Goal: Transaction & Acquisition: Obtain resource

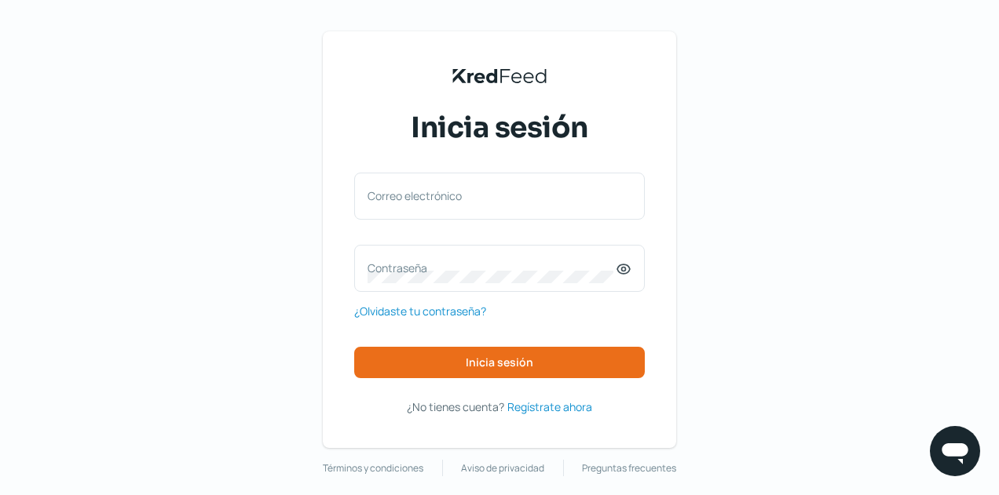
click at [515, 213] on div "Correo electrónico" at bounding box center [499, 196] width 291 height 47
click at [501, 203] on input "Correo electrónico" at bounding box center [499, 204] width 264 height 14
type input "[EMAIL_ADDRESS][DOMAIN_NAME]"
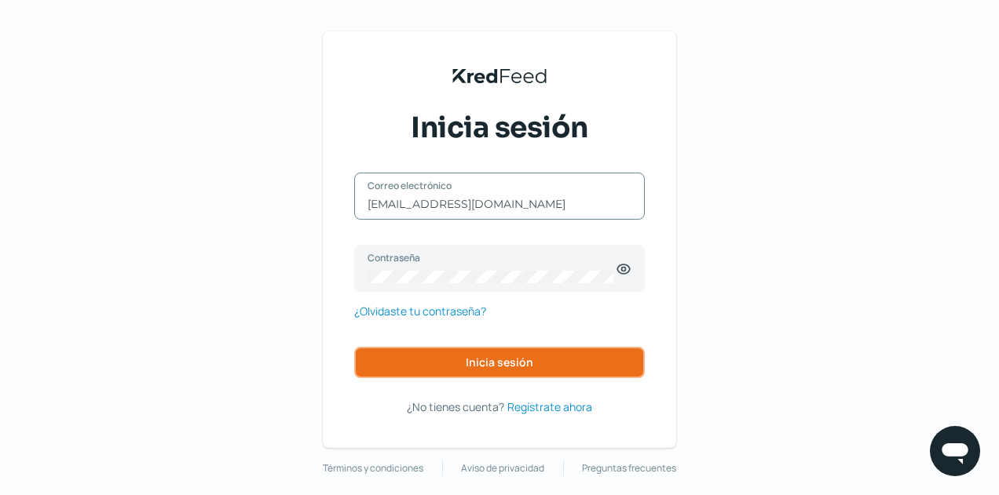
click at [410, 353] on button "Inicia sesión" at bounding box center [499, 362] width 291 height 31
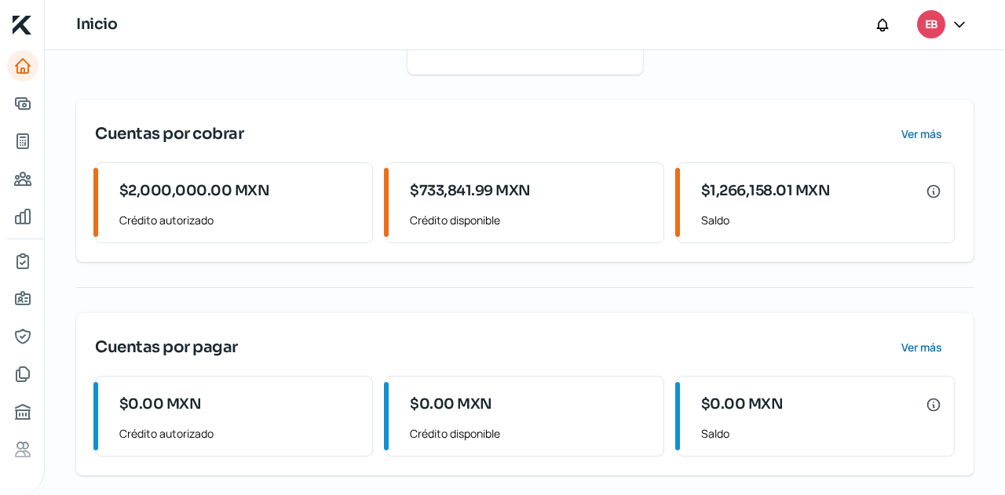
scroll to position [328, 0]
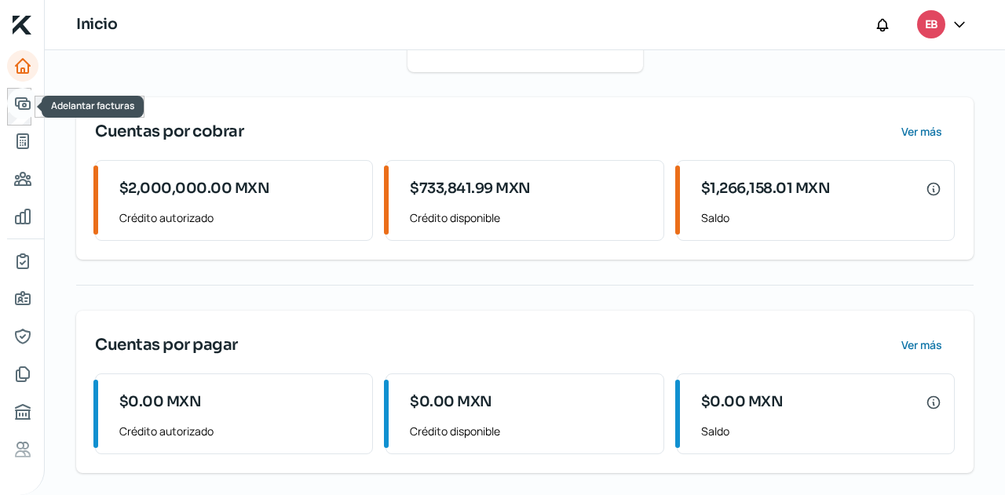
click at [27, 107] on icon "Adelantar facturas" at bounding box center [22, 103] width 19 height 19
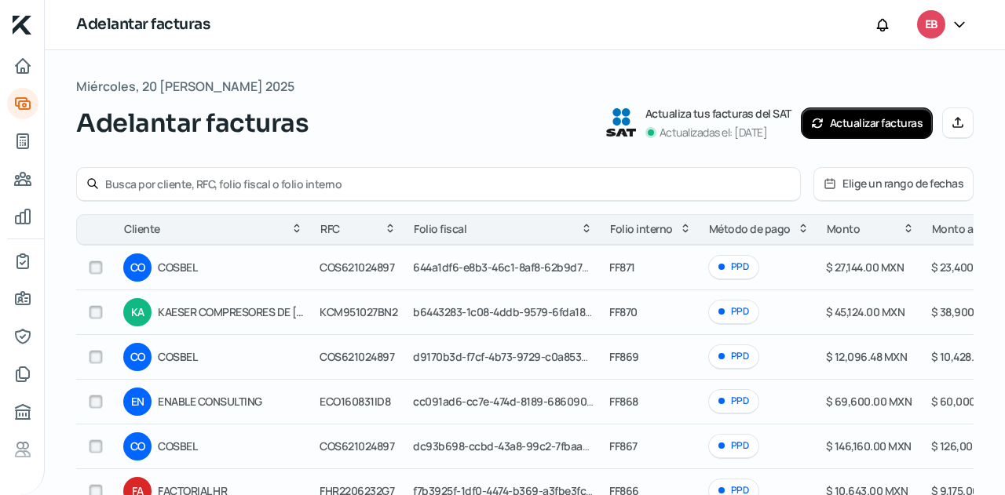
click at [97, 265] on input "checkbox" at bounding box center [96, 268] width 14 height 14
checkbox input "true"
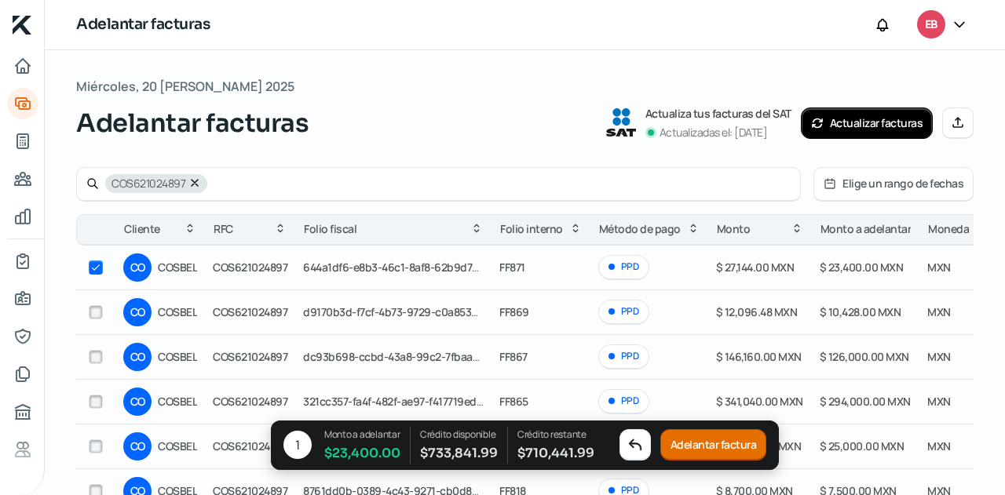
click at [697, 445] on button "Adelantar factura" at bounding box center [713, 445] width 107 height 31
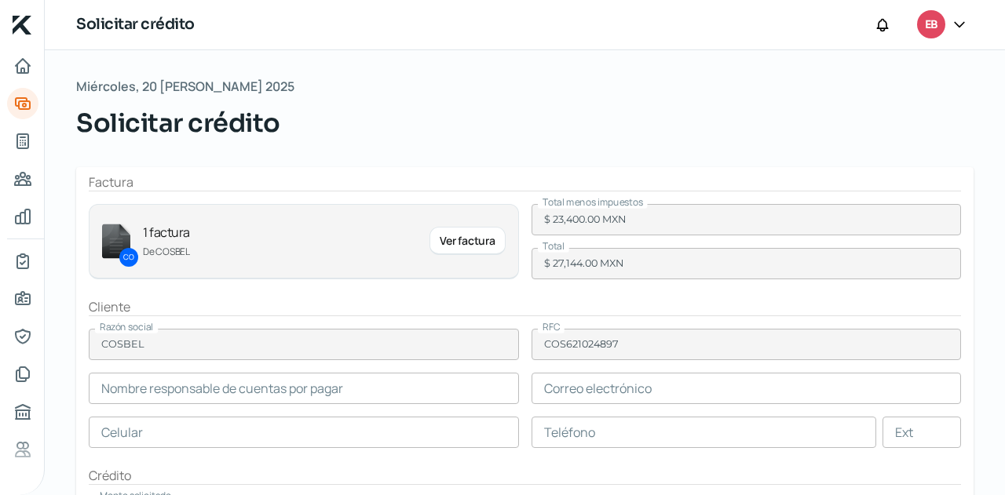
type input "[PERSON_NAME]"
type input "[PERSON_NAME][EMAIL_ADDRESS][PERSON_NAME][DOMAIN_NAME]"
type input "44 - 4301 - 7211"
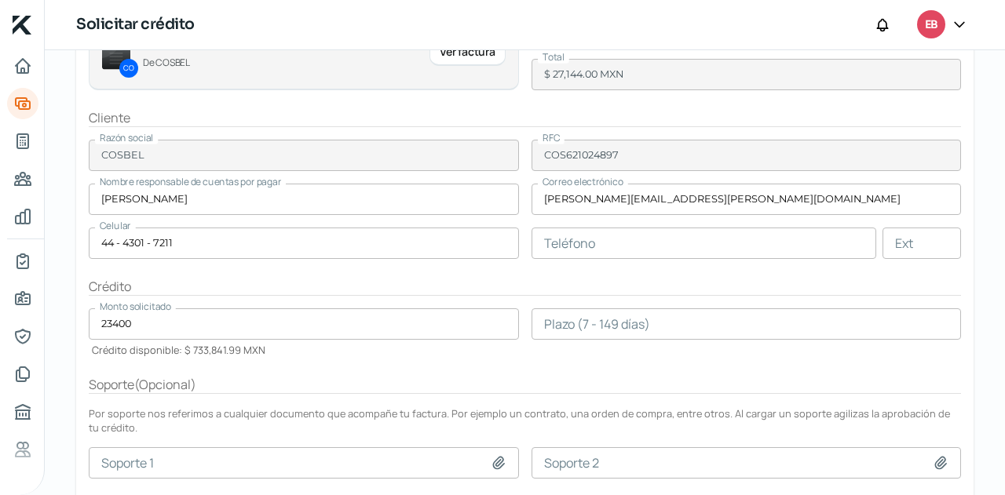
scroll to position [236, 0]
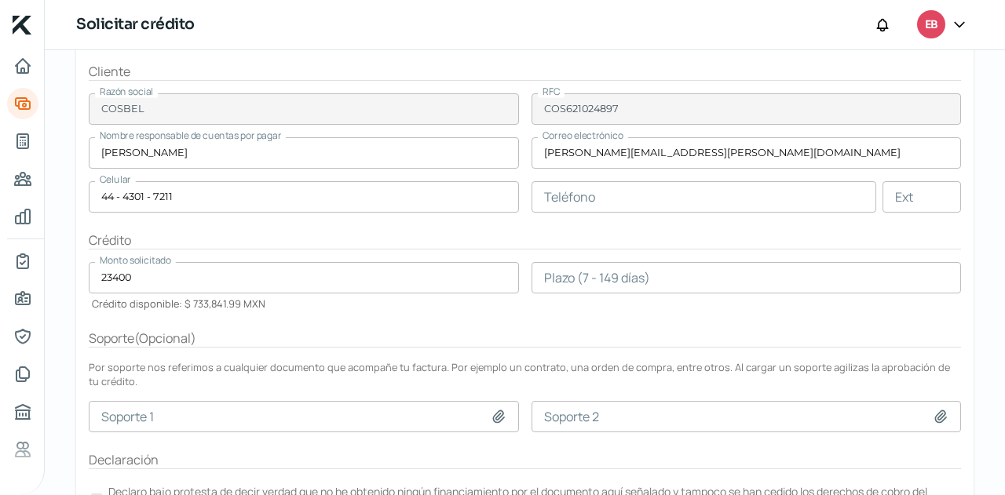
click at [551, 283] on input "number" at bounding box center [747, 277] width 430 height 31
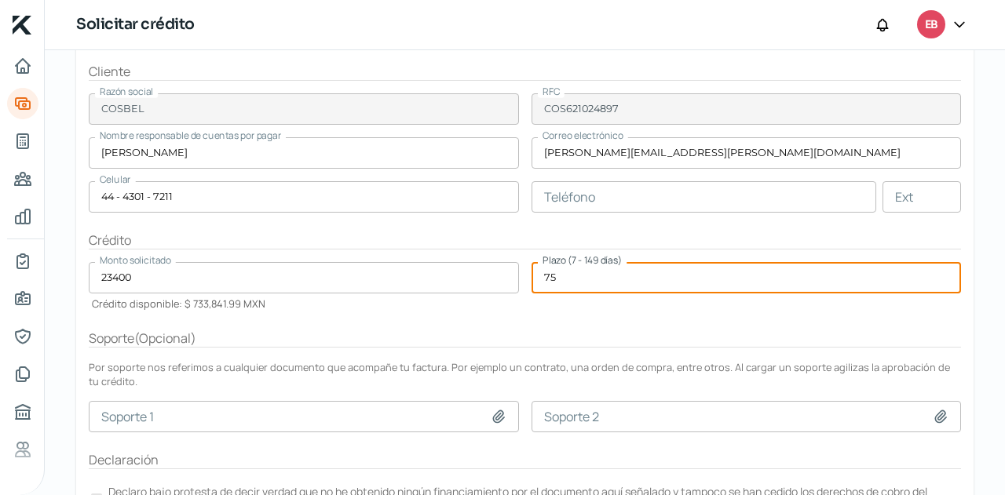
type input "75"
click at [543, 314] on form "Factura CO 1 factura De COSBEL Ver factura Total menos impuestos $ 23,400.00 MX…" at bounding box center [525, 241] width 898 height 618
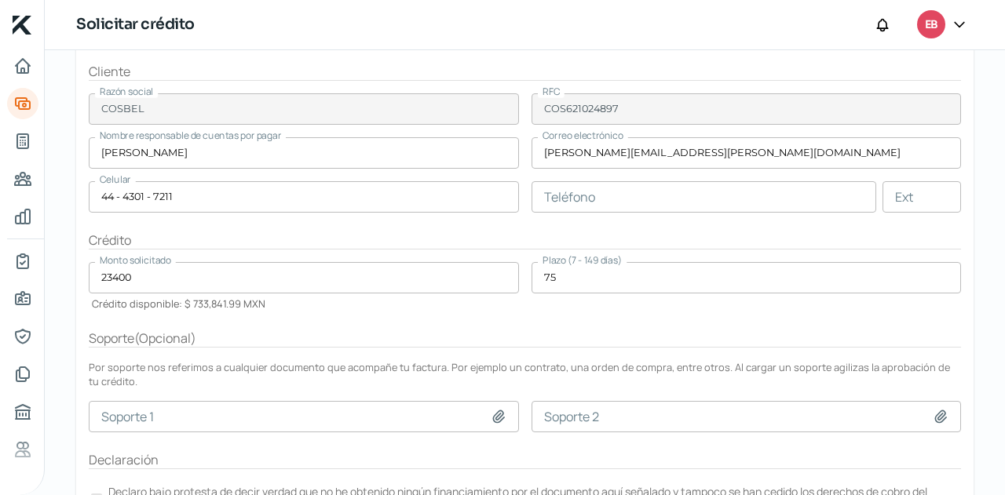
scroll to position [310, 0]
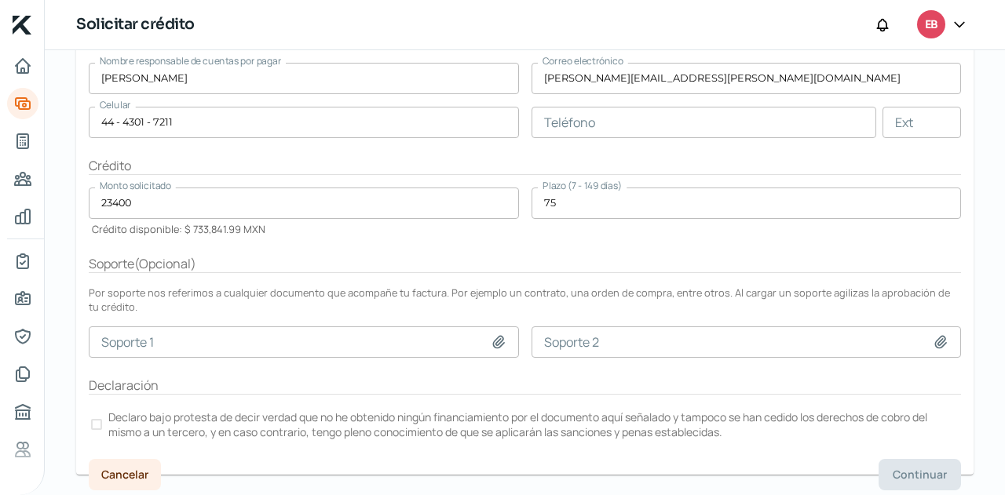
click at [101, 422] on div at bounding box center [96, 424] width 11 height 11
click at [941, 470] on button "Continuar" at bounding box center [920, 474] width 82 height 31
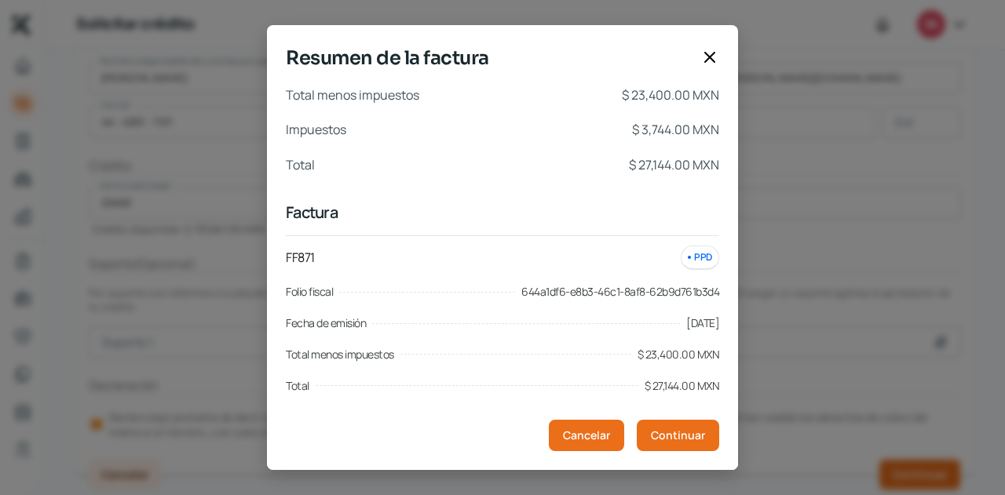
scroll to position [0, 0]
click at [669, 439] on span "Continuar" at bounding box center [678, 435] width 54 height 11
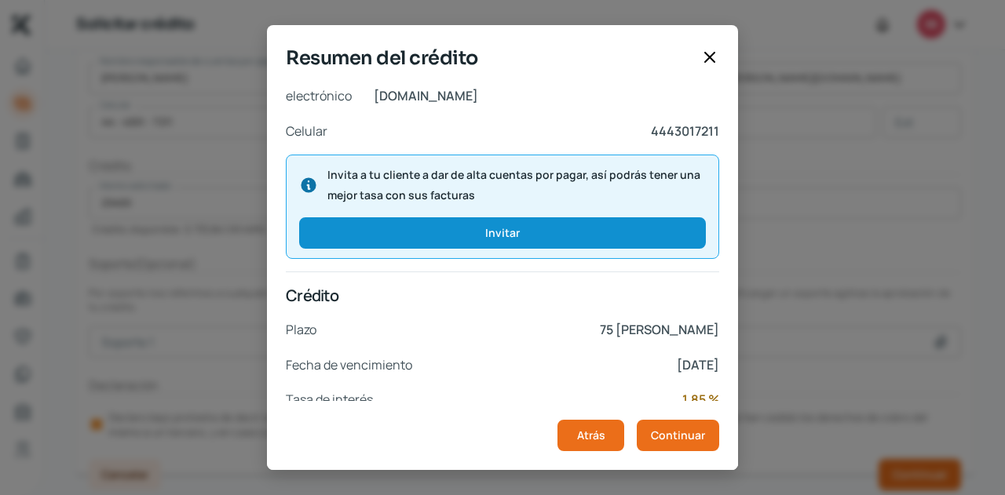
scroll to position [342, 0]
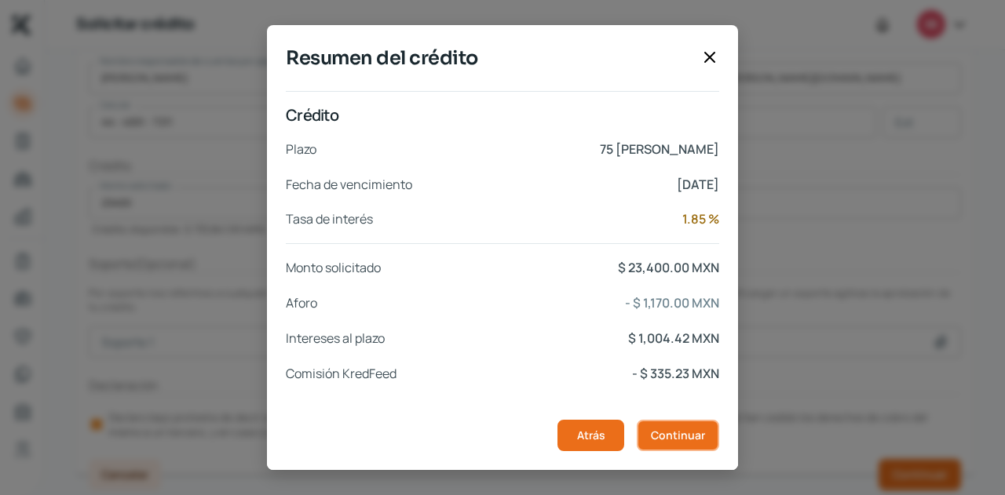
click at [680, 432] on span "Continuar" at bounding box center [678, 435] width 54 height 11
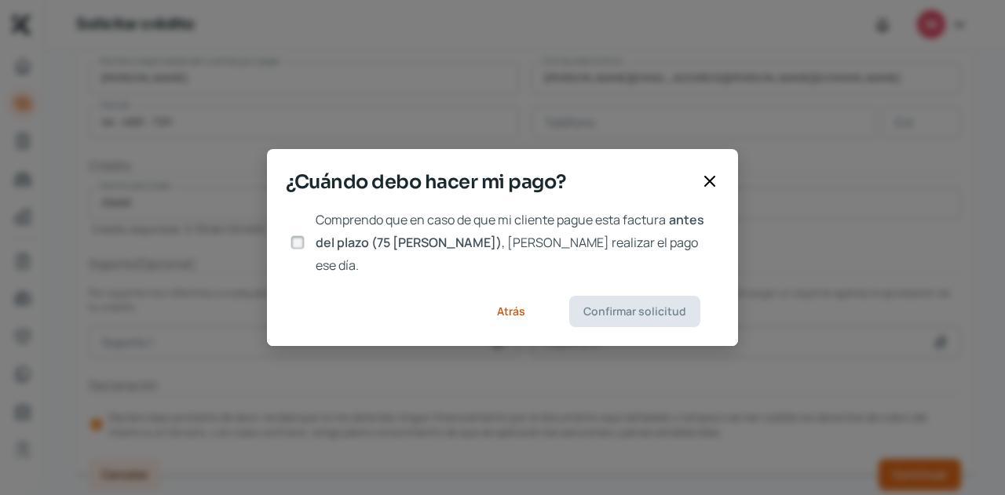
click at [291, 235] on div at bounding box center [298, 243] width 24 height 24
click at [295, 241] on input "Comprendo que en caso de que mi cliente pague esta factura antes del plazo (75 …" at bounding box center [298, 243] width 14 height 14
checkbox input "true"
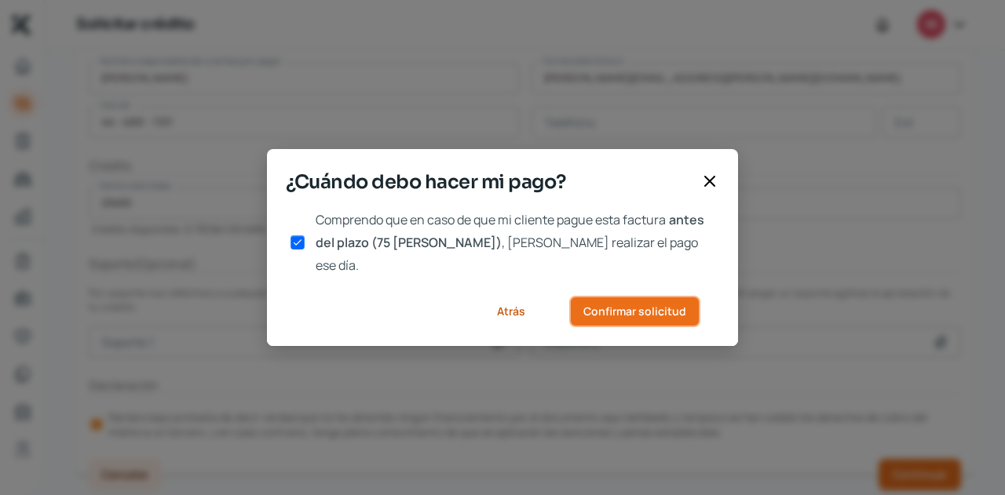
click at [606, 306] on span "Confirmar solicitud" at bounding box center [634, 311] width 103 height 11
